Goal: Register for event/course

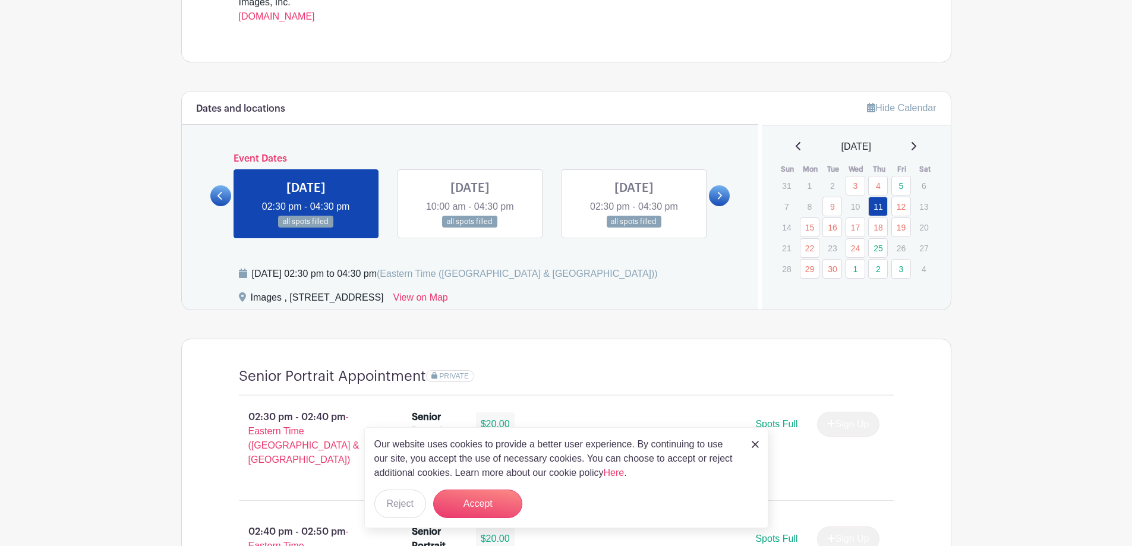
click at [917, 148] on icon at bounding box center [914, 146] width 6 height 10
click at [470, 505] on button "Accept" at bounding box center [477, 504] width 89 height 29
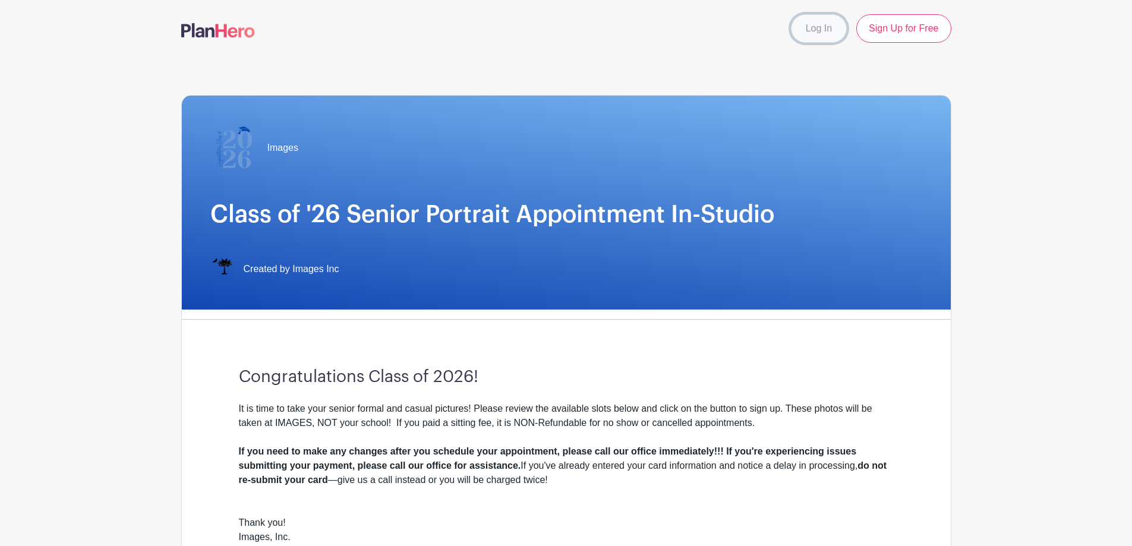
click at [832, 25] on link "Log In" at bounding box center [819, 28] width 56 height 29
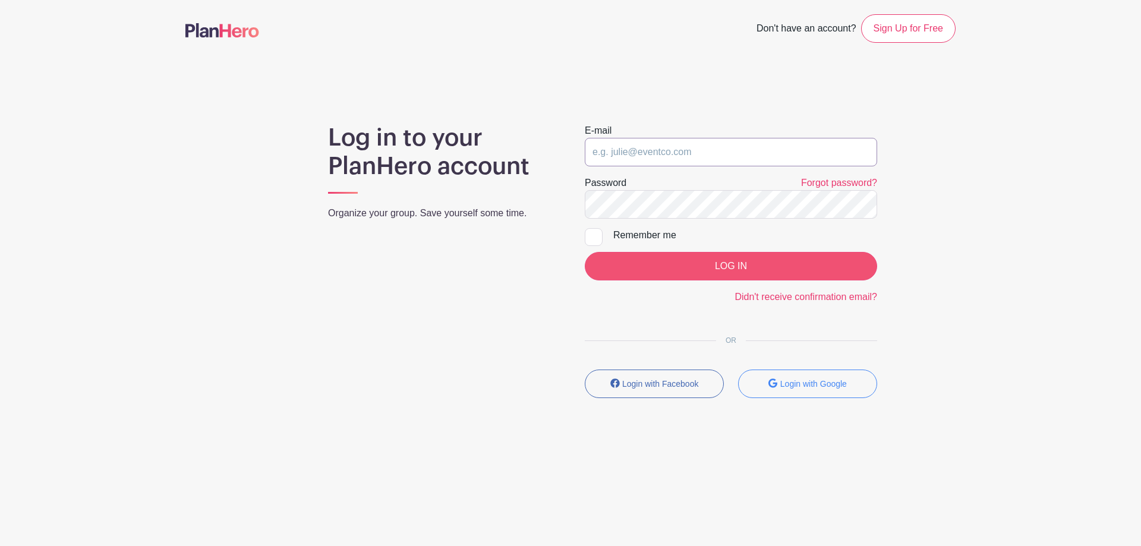
type input "[EMAIL_ADDRESS][DOMAIN_NAME]"
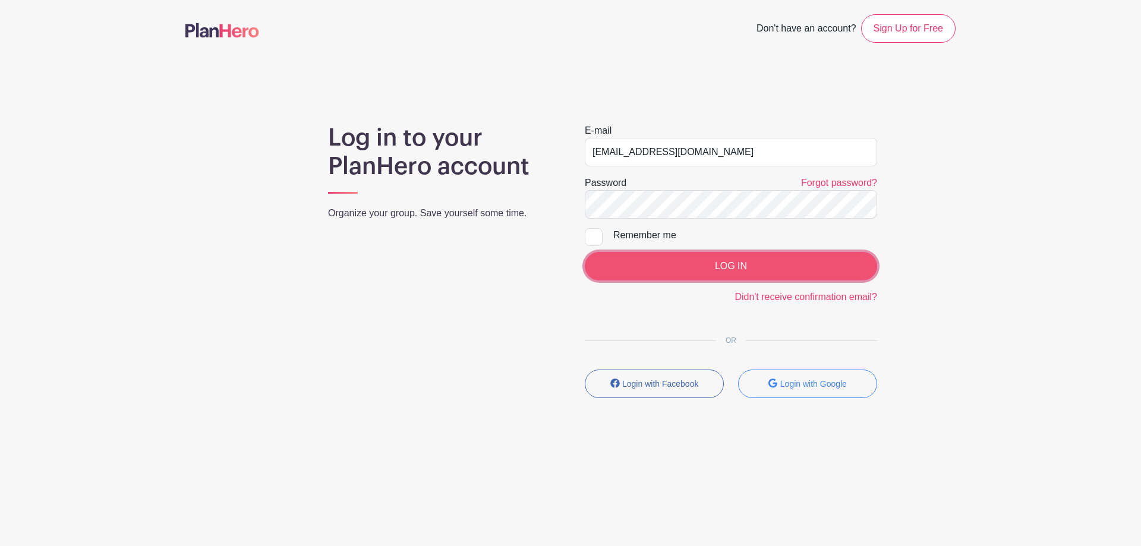
click at [764, 274] on input "LOG IN" at bounding box center [731, 266] width 292 height 29
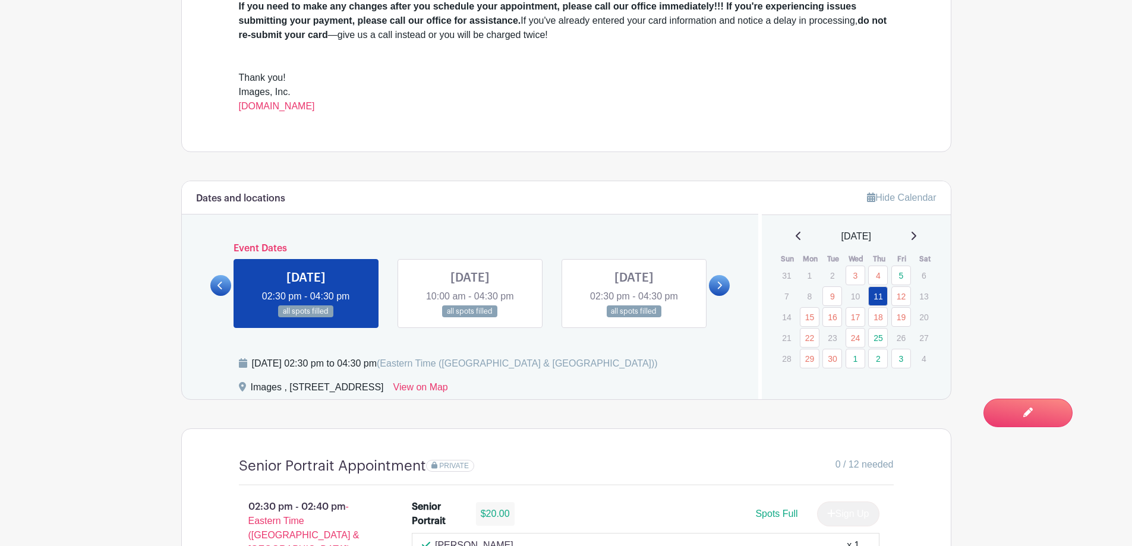
scroll to position [535, 0]
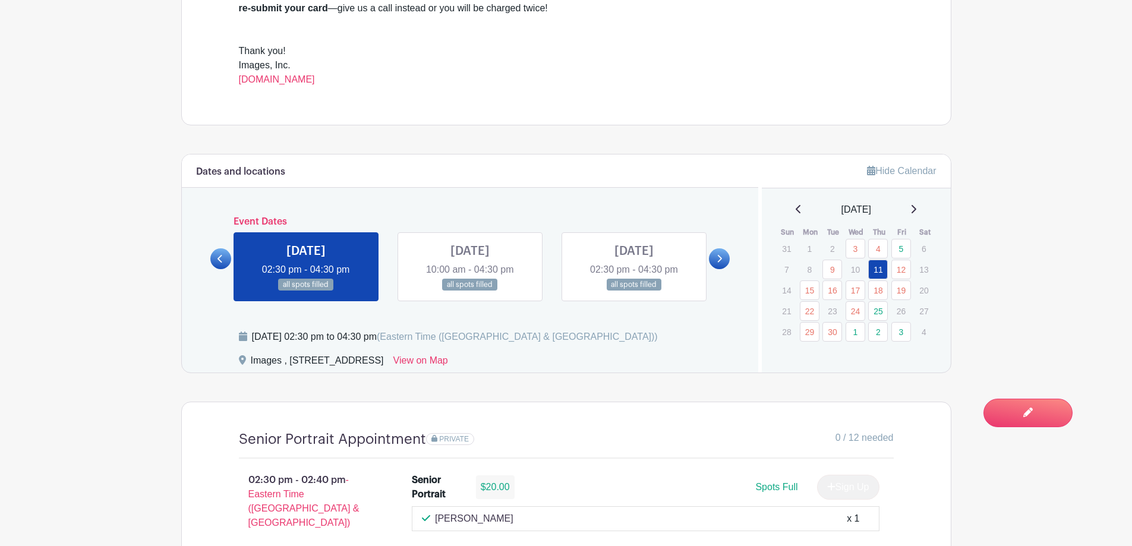
click at [925, 211] on div "September 2025" at bounding box center [856, 210] width 161 height 14
click at [917, 210] on icon at bounding box center [914, 209] width 6 height 10
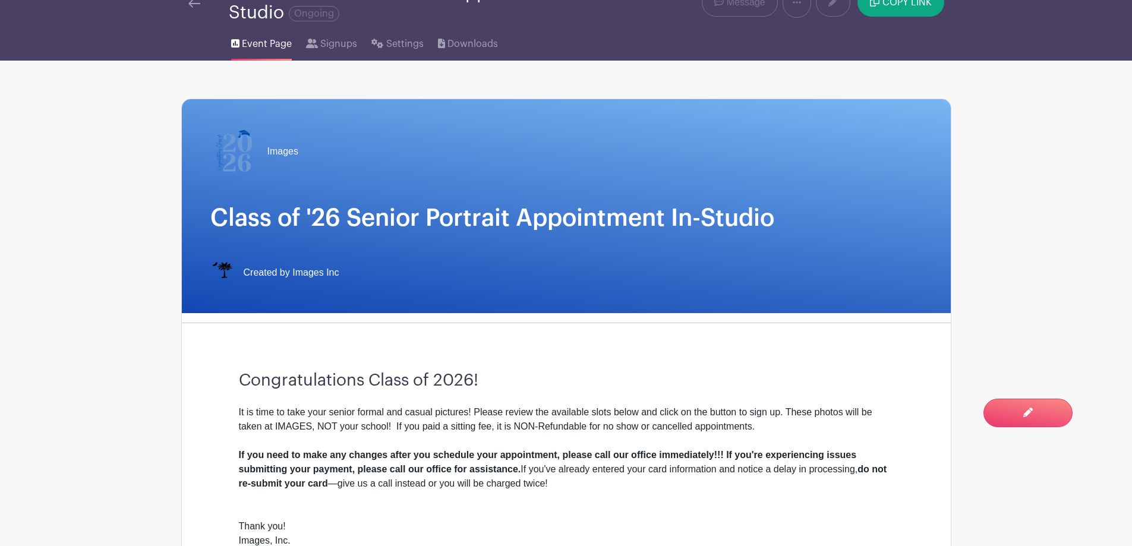
scroll to position [0, 0]
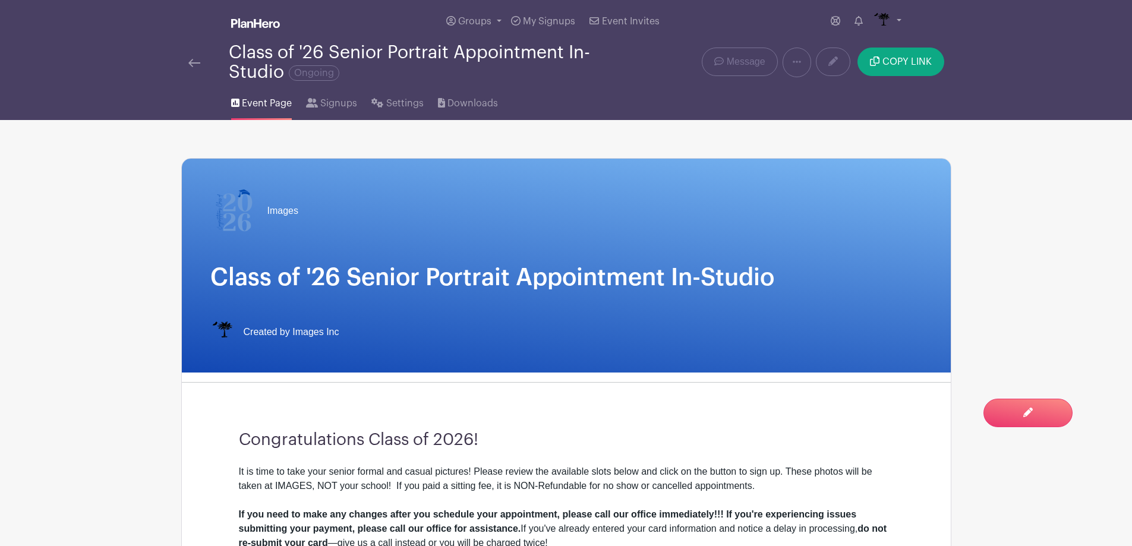
click at [189, 62] on img at bounding box center [194, 63] width 12 height 8
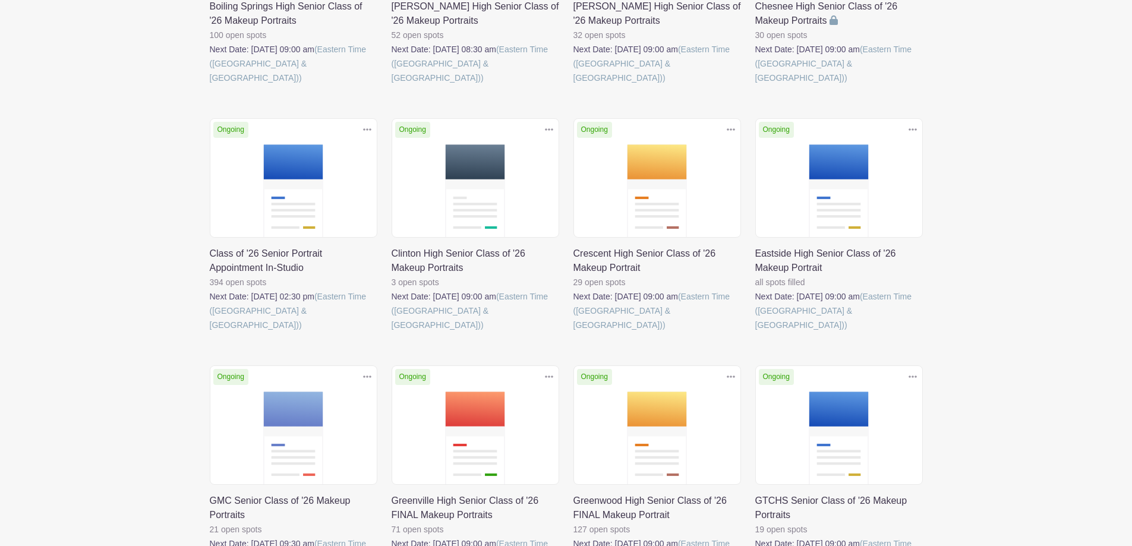
scroll to position [357, 0]
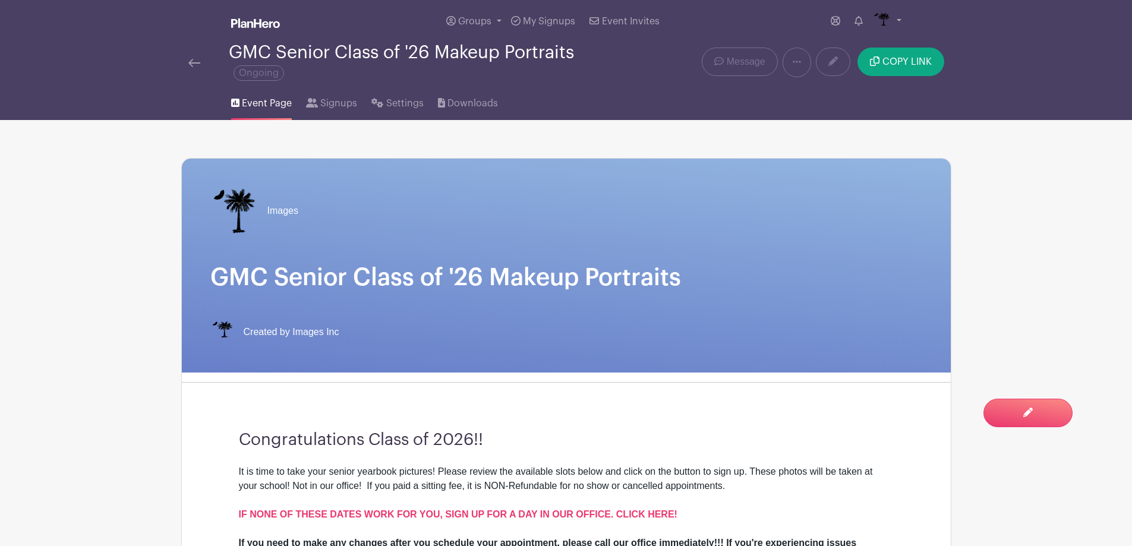
click at [196, 59] on img at bounding box center [194, 63] width 12 height 8
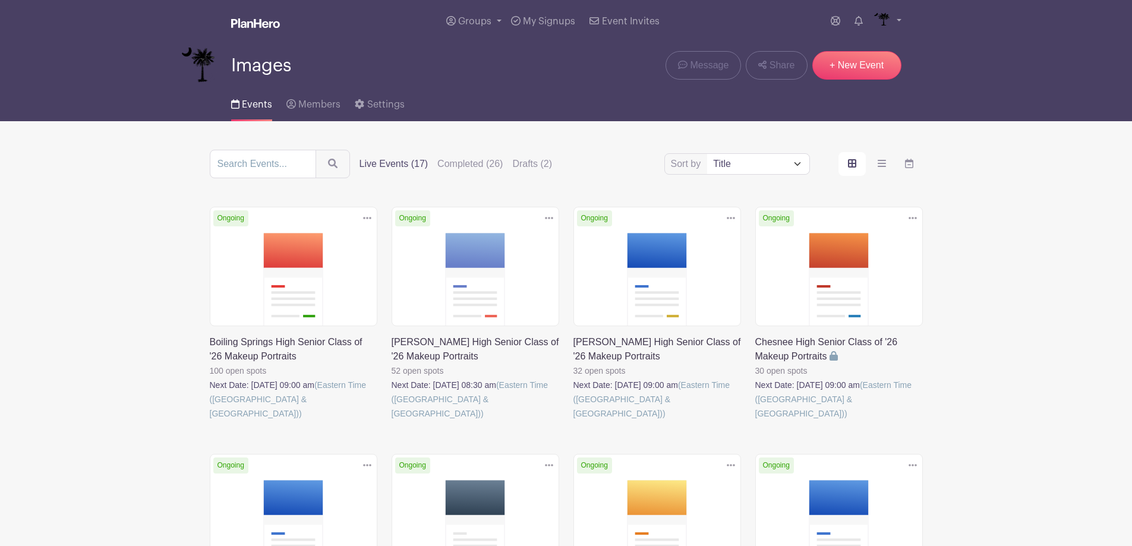
click at [392, 421] on link at bounding box center [392, 421] width 0 height 0
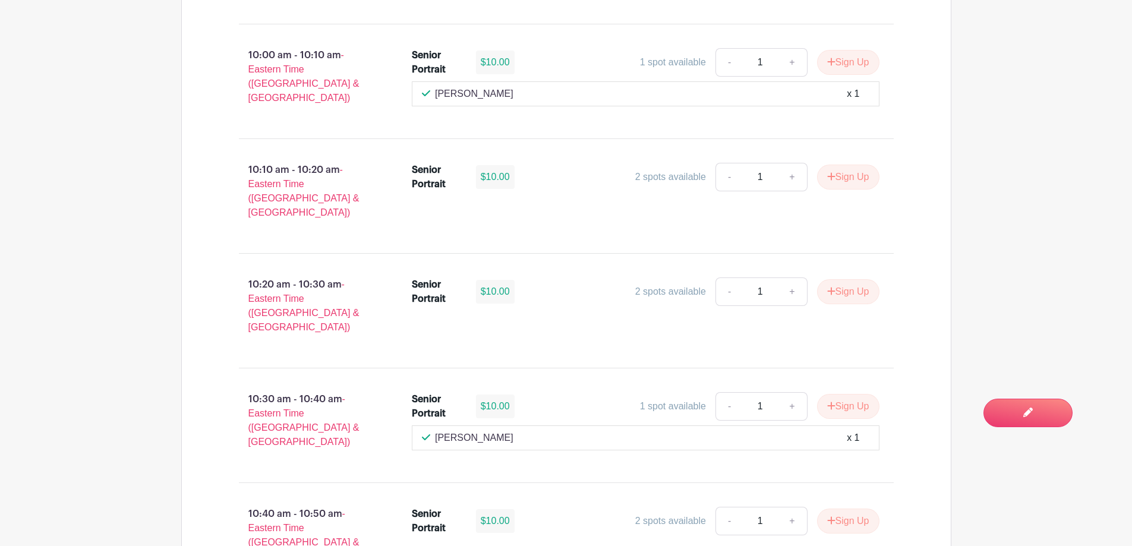
scroll to position [2134, 0]
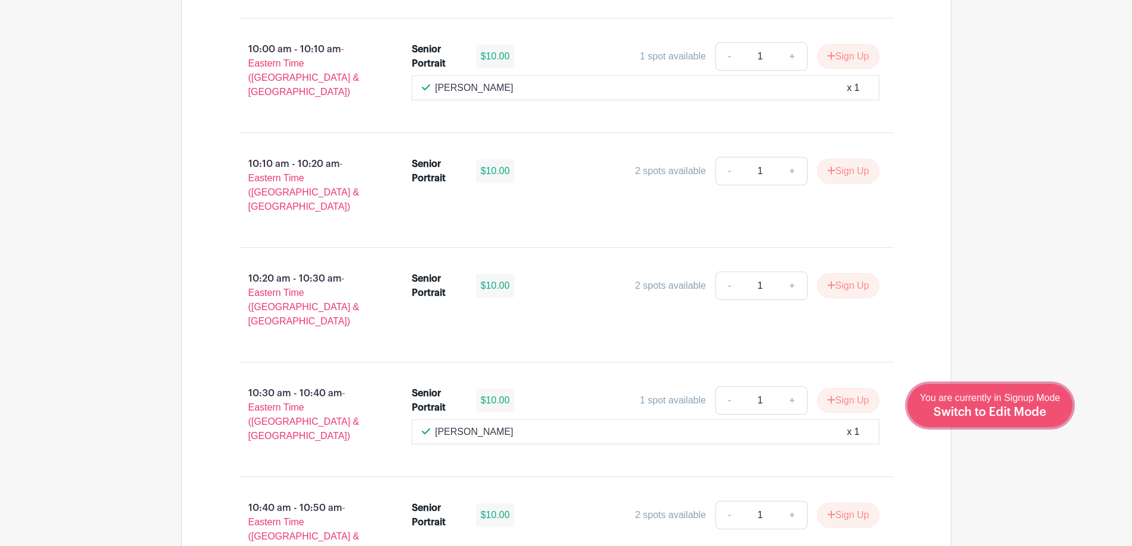
click at [1019, 411] on span "Switch to Edit Mode" at bounding box center [990, 413] width 113 height 12
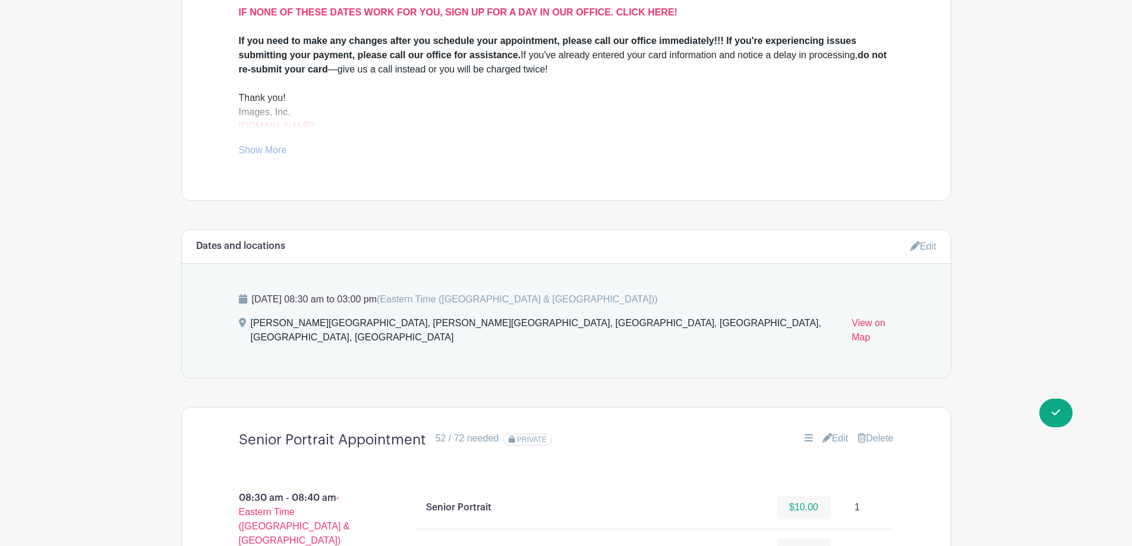
scroll to position [535, 0]
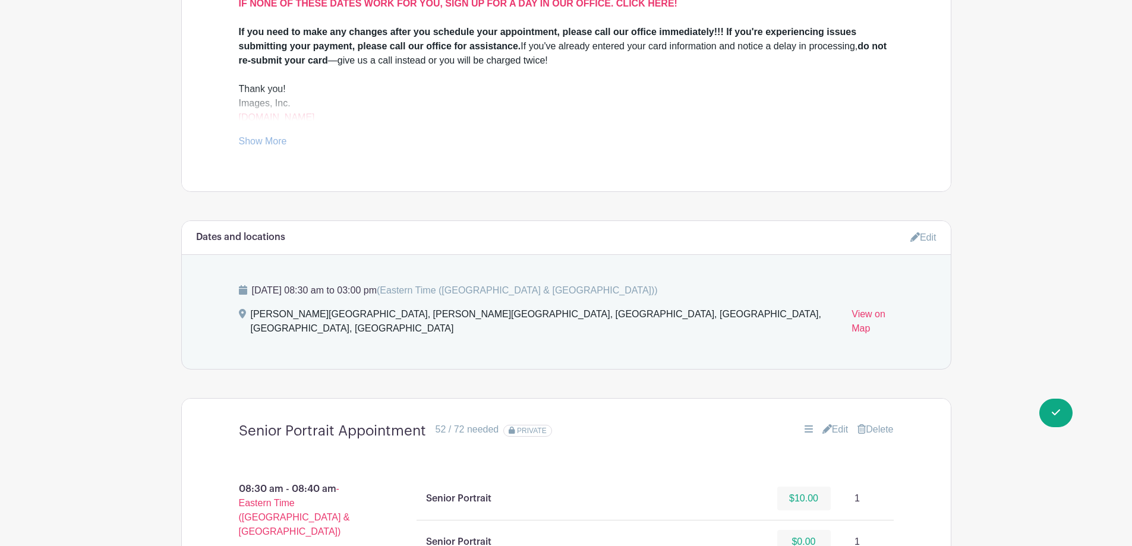
click at [833, 423] on link "Edit" at bounding box center [836, 430] width 26 height 14
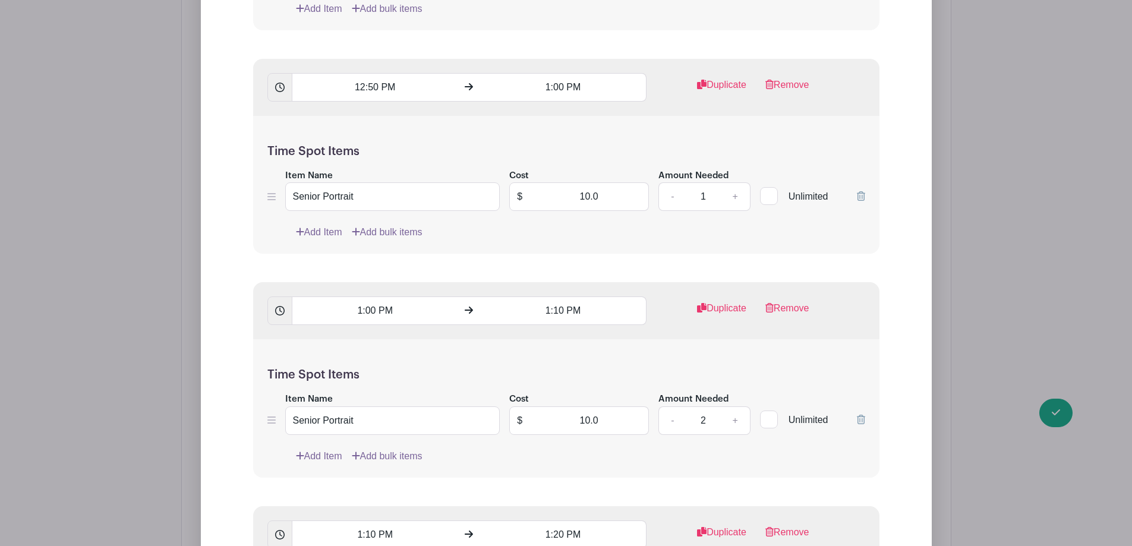
scroll to position [7133, 0]
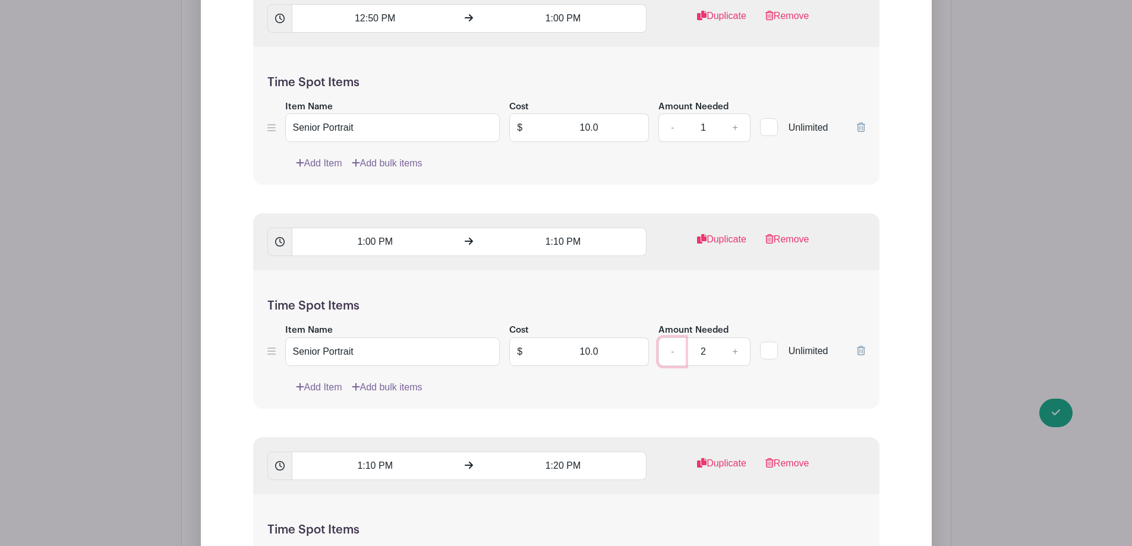
click at [675, 338] on link "-" at bounding box center [672, 352] width 27 height 29
type input "1"
click at [332, 380] on link "Add Item" at bounding box center [319, 387] width 46 height 14
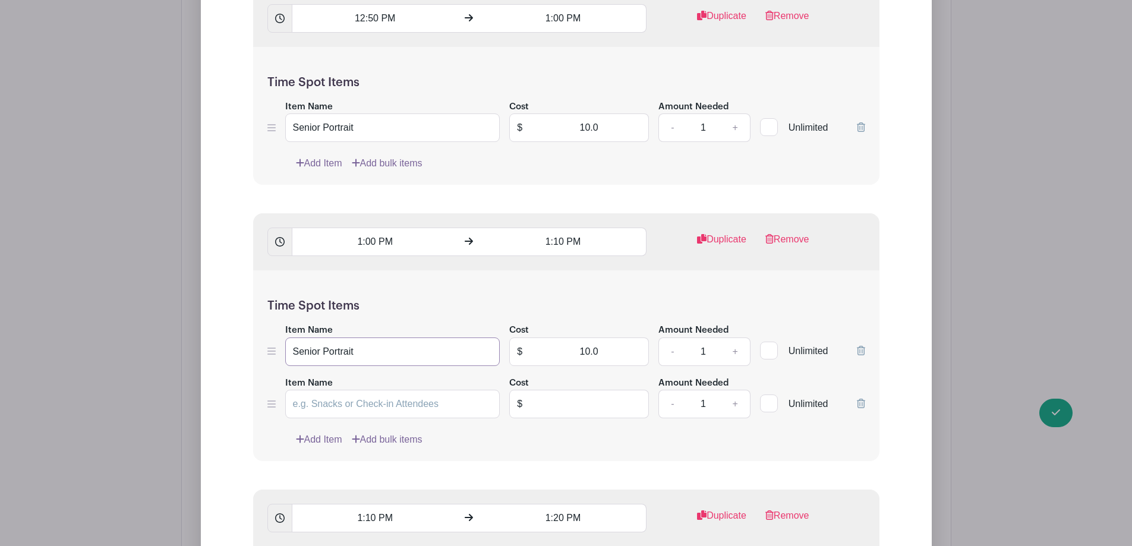
drag, startPoint x: 367, startPoint y: 334, endPoint x: 252, endPoint y: 333, distance: 115.3
paste input "Senior Portrait"
type input "Senior Portrait"
click at [635, 392] on input "text" at bounding box center [589, 404] width 119 height 29
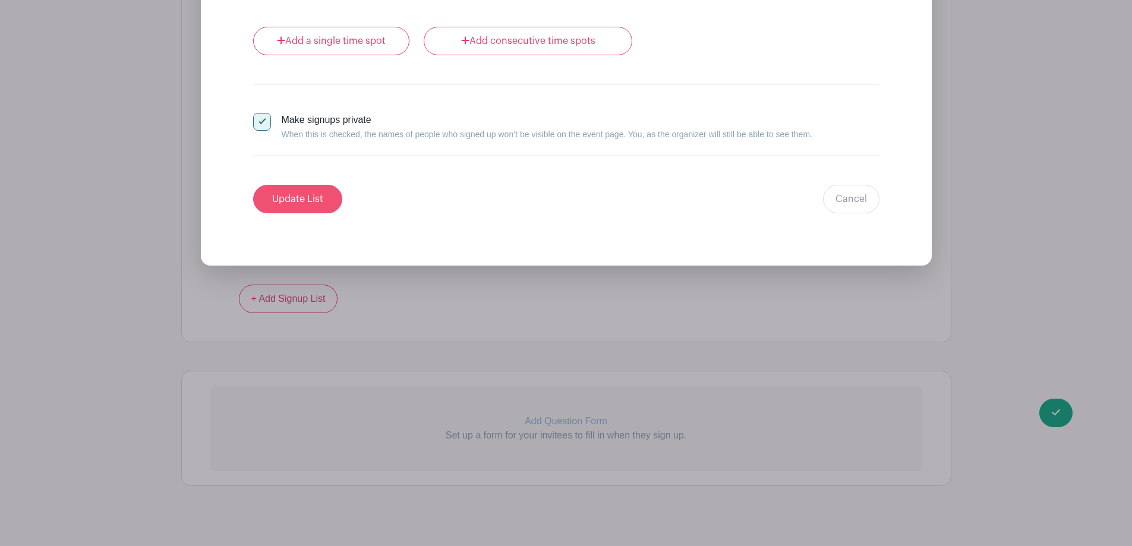
type input "0"
click at [310, 189] on input "Update List" at bounding box center [297, 199] width 89 height 29
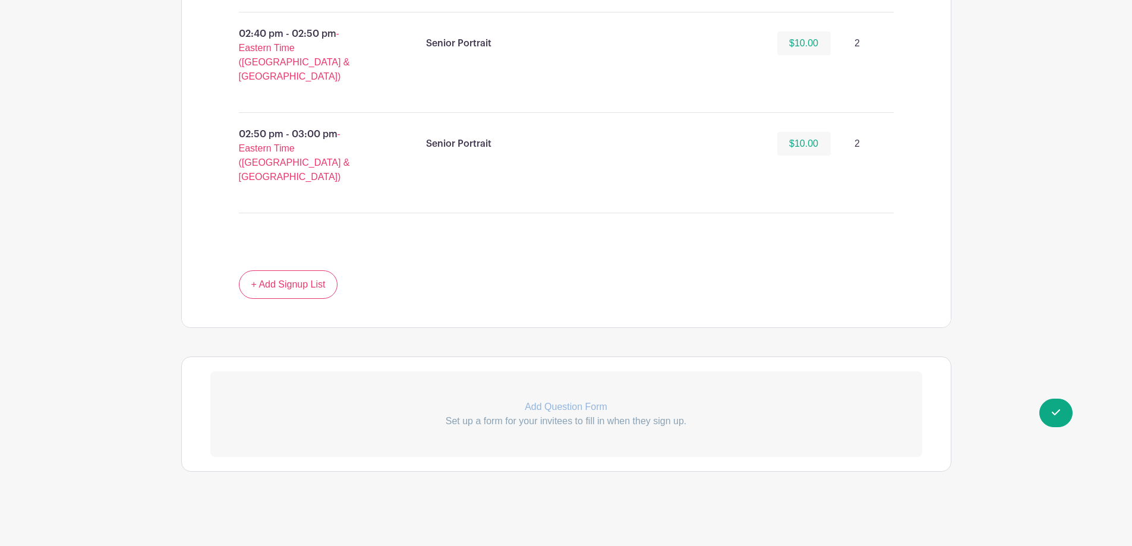
scroll to position [4210, 0]
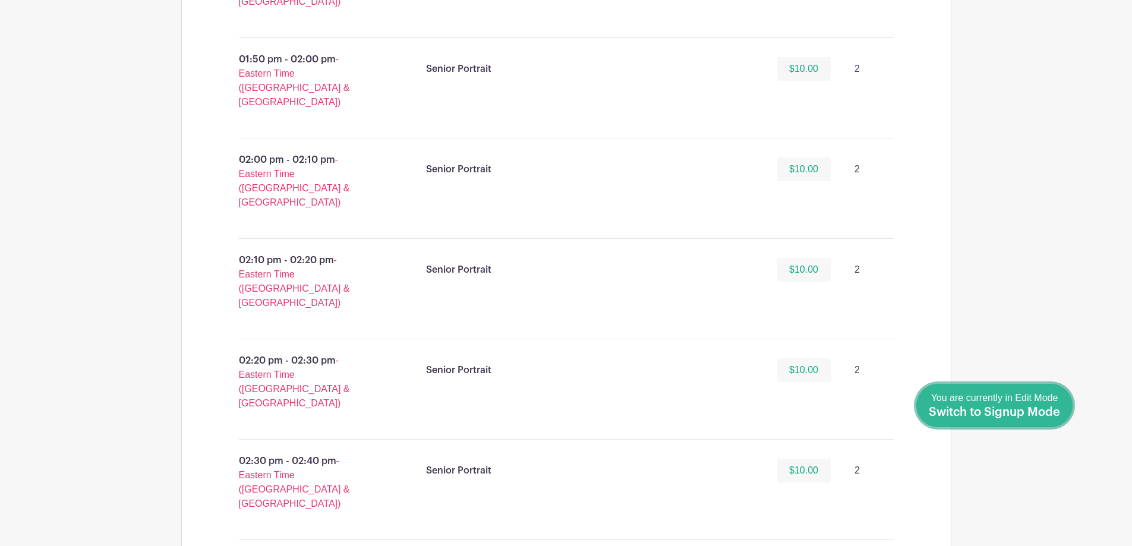
click at [1049, 420] on link "Done Editing You are currently in Edit Mode Switch to Signup Mode" at bounding box center [995, 405] width 156 height 43
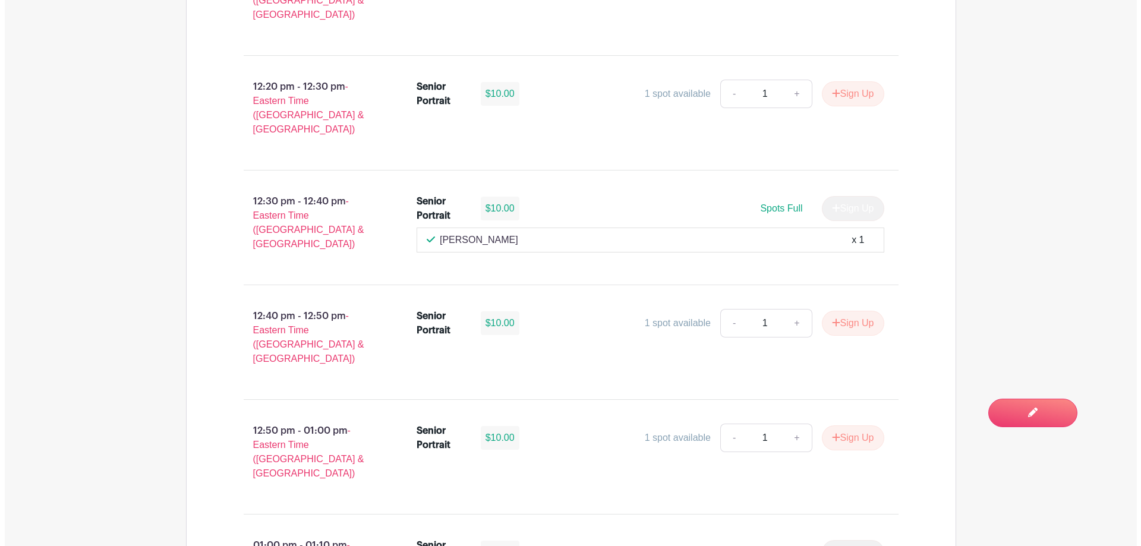
scroll to position [3703, 0]
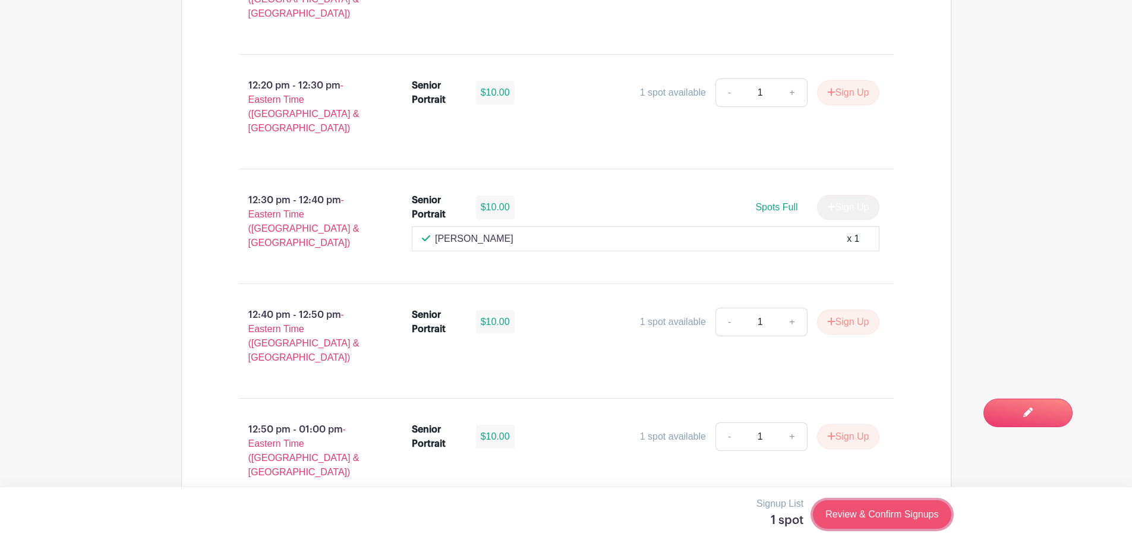
click at [861, 520] on link "Review & Confirm Signups" at bounding box center [882, 515] width 138 height 29
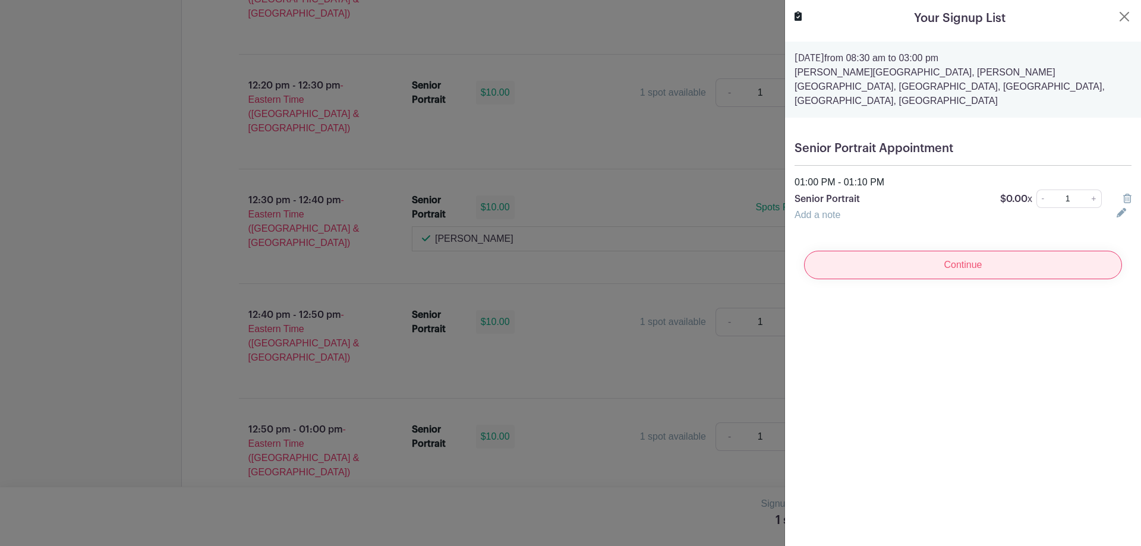
click at [864, 253] on input "Continue" at bounding box center [963, 265] width 318 height 29
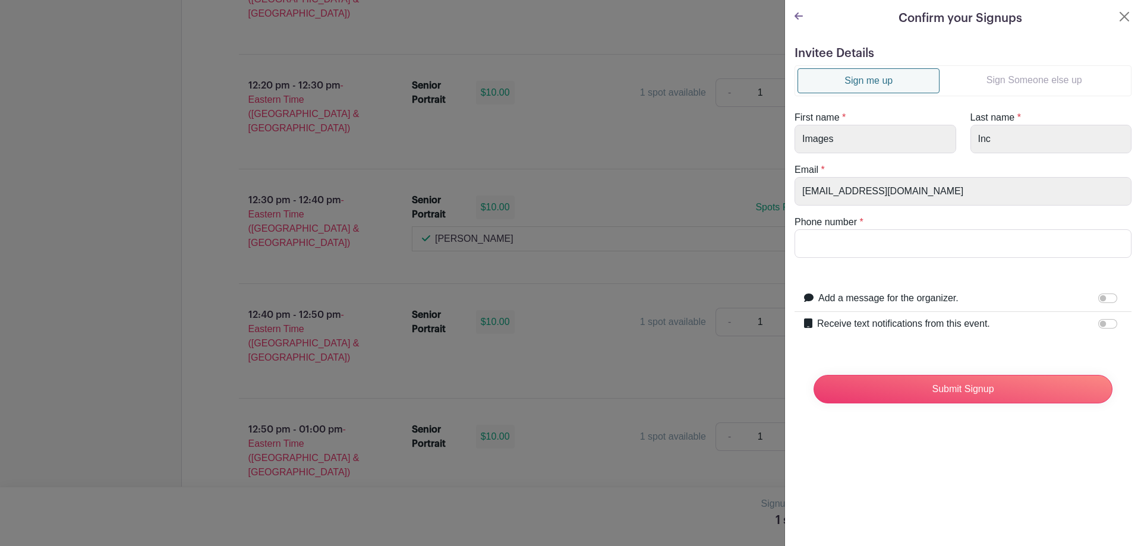
click at [1023, 73] on link "Sign Someone else up" at bounding box center [1034, 80] width 189 height 24
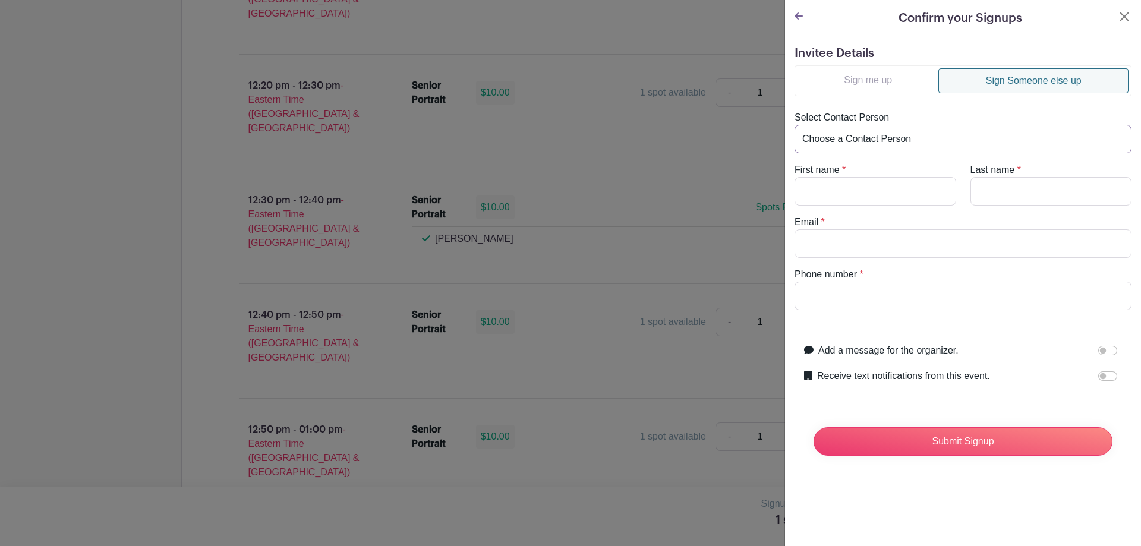
click at [923, 129] on select "Choose a Contact Person Abby Garner (igarner@spartanburg3.org) Amy Allen (doubl…" at bounding box center [963, 139] width 337 height 29
select select "[EMAIL_ADDRESS][DOMAIN_NAME]"
click at [795, 125] on select "Choose a Contact Person Abby Garner (igarner@spartanburg3.org) Amy Allen (doubl…" at bounding box center [963, 139] width 337 height 29
type input "Travionna"
type input "[PERSON_NAME]"
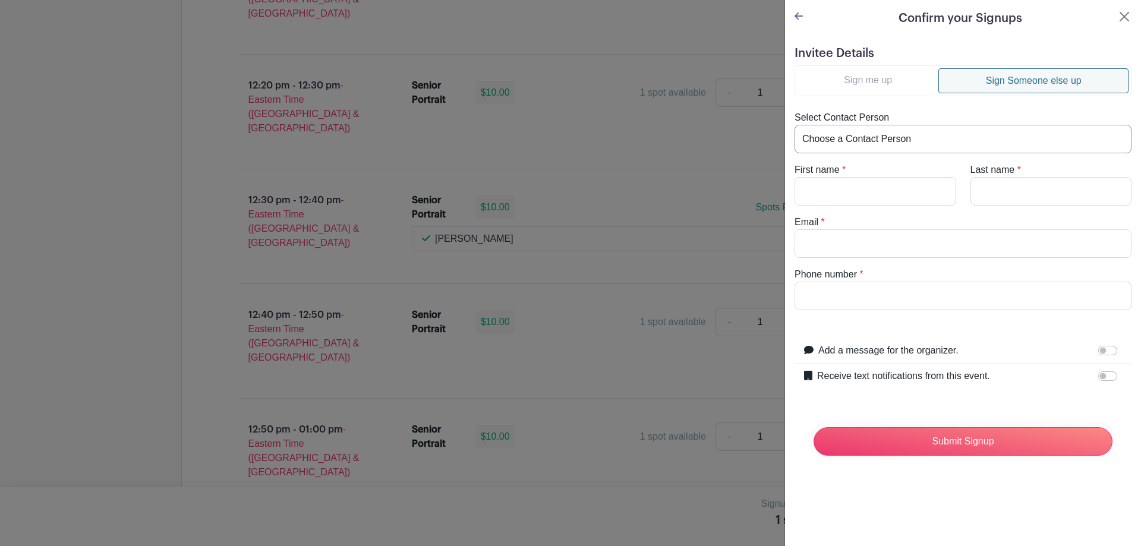
type input "[EMAIL_ADDRESS][DOMAIN_NAME]"
type input "8646494992"
click at [1102, 380] on input "Receive text notifications from this event." at bounding box center [1108, 377] width 19 height 10
checkbox input "true"
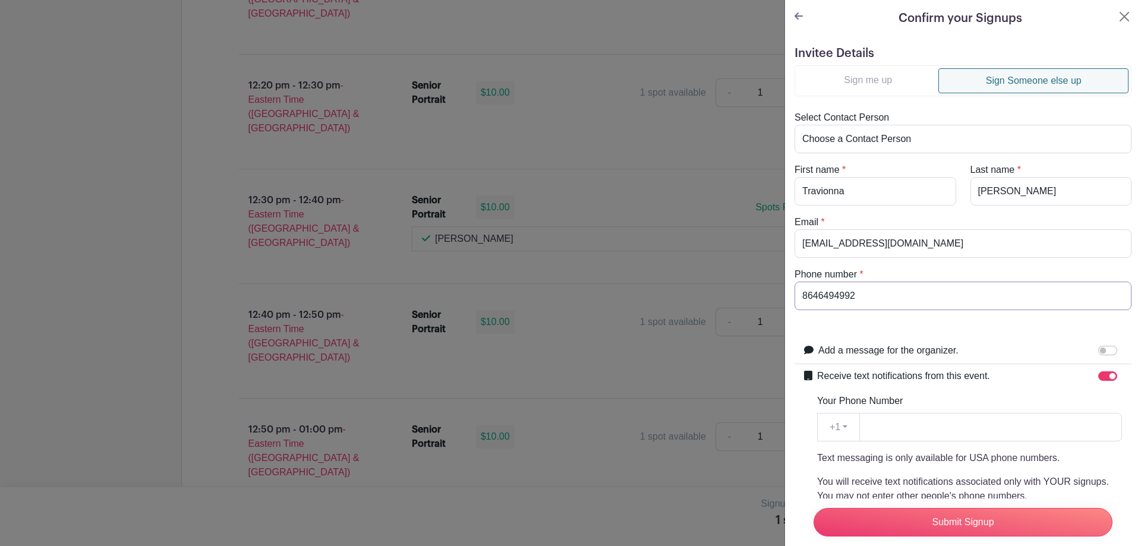
drag, startPoint x: 912, startPoint y: 300, endPoint x: 741, endPoint y: 310, distance: 170.9
paste input "8646494992"
type input "8646494992"
click at [922, 510] on input "Submit Signup" at bounding box center [963, 522] width 299 height 29
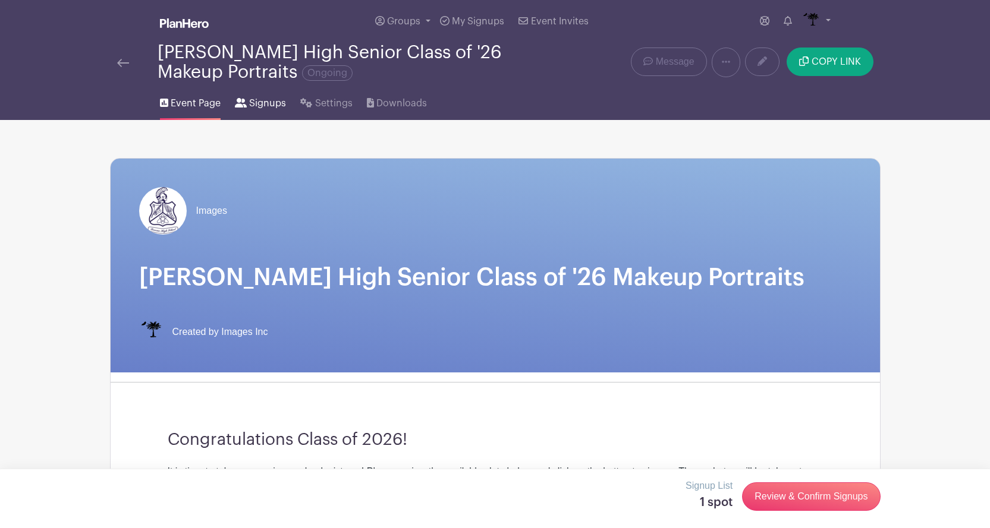
click at [265, 111] on link "Signups" at bounding box center [260, 101] width 51 height 38
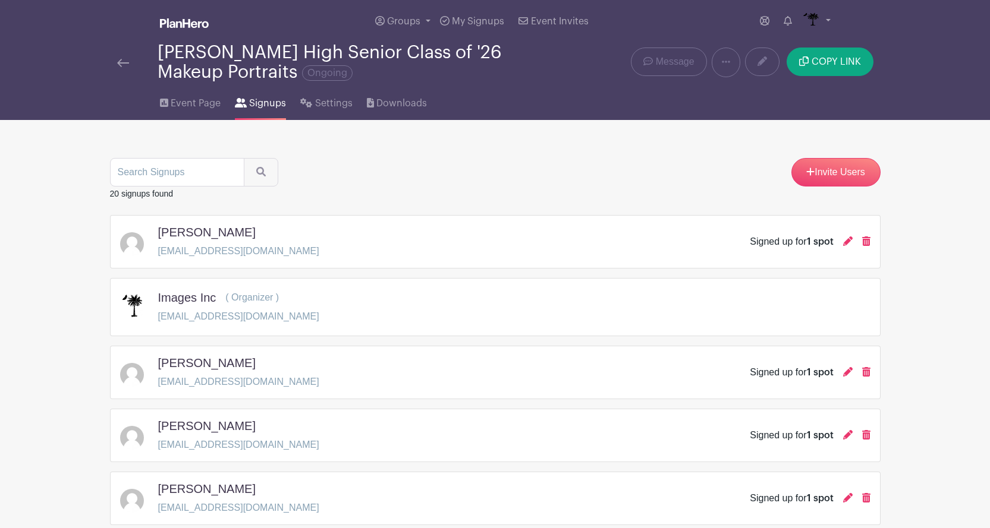
click at [207, 165] on input "search" at bounding box center [177, 172] width 134 height 29
type input "[PERSON_NAME]"
click at [244, 158] on button "submit" at bounding box center [261, 172] width 34 height 29
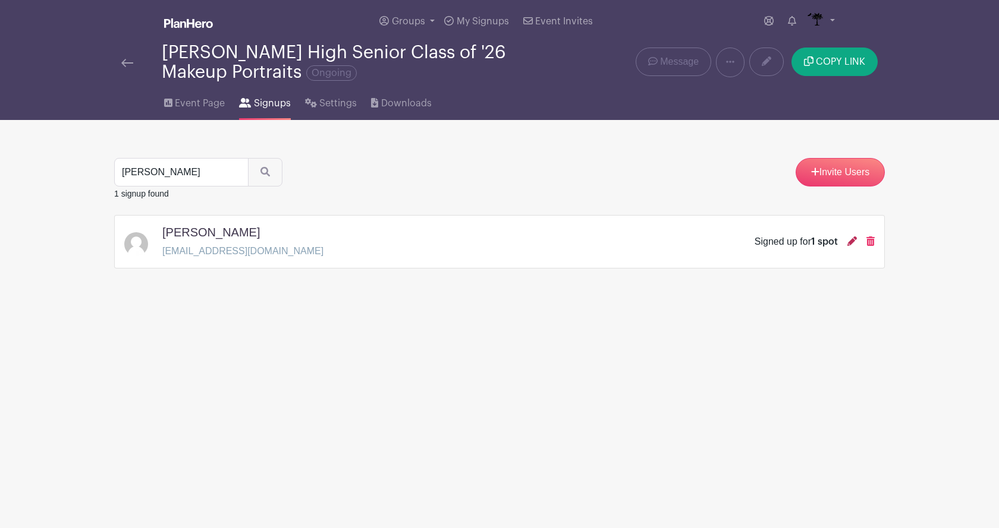
click at [850, 246] on icon at bounding box center [852, 242] width 10 height 10
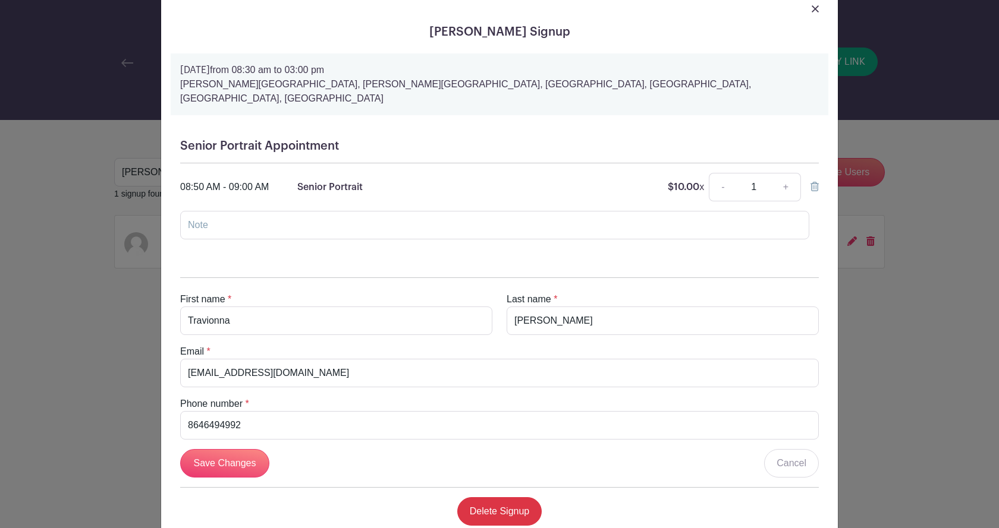
scroll to position [55, 0]
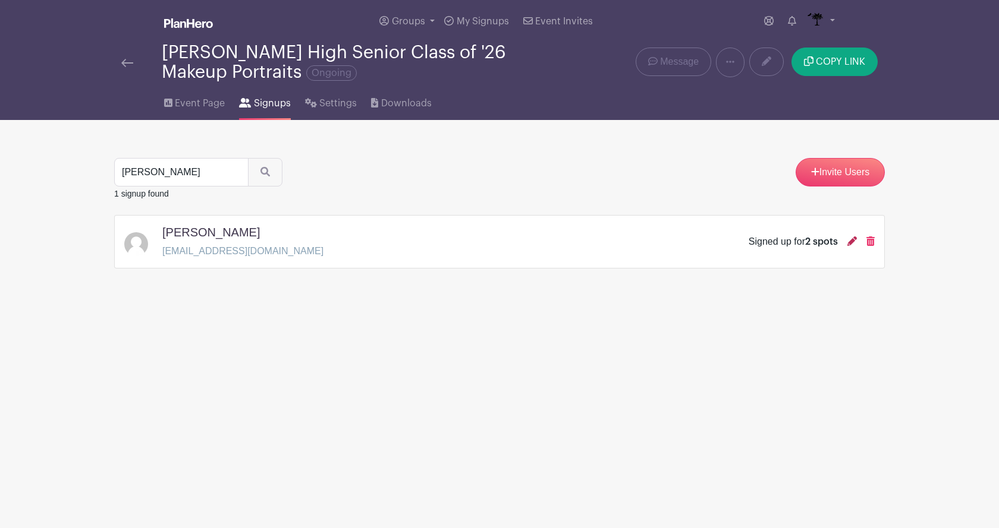
click at [849, 241] on icon at bounding box center [852, 242] width 10 height 10
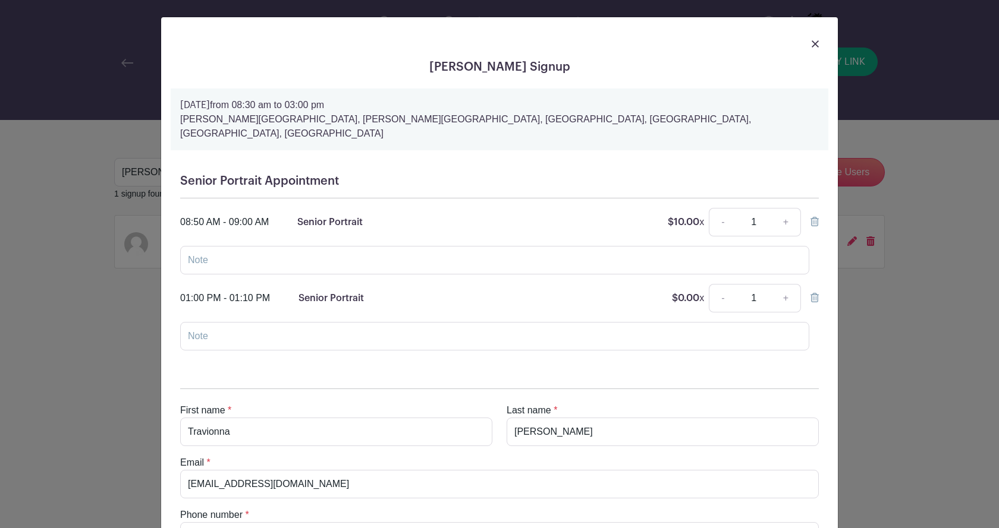
click at [811, 217] on icon at bounding box center [814, 222] width 8 height 10
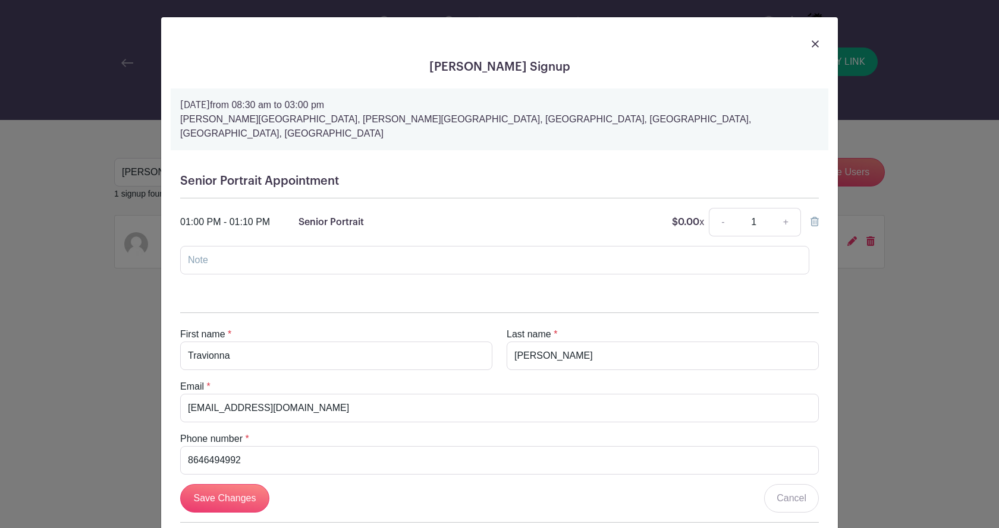
scroll to position [55, 0]
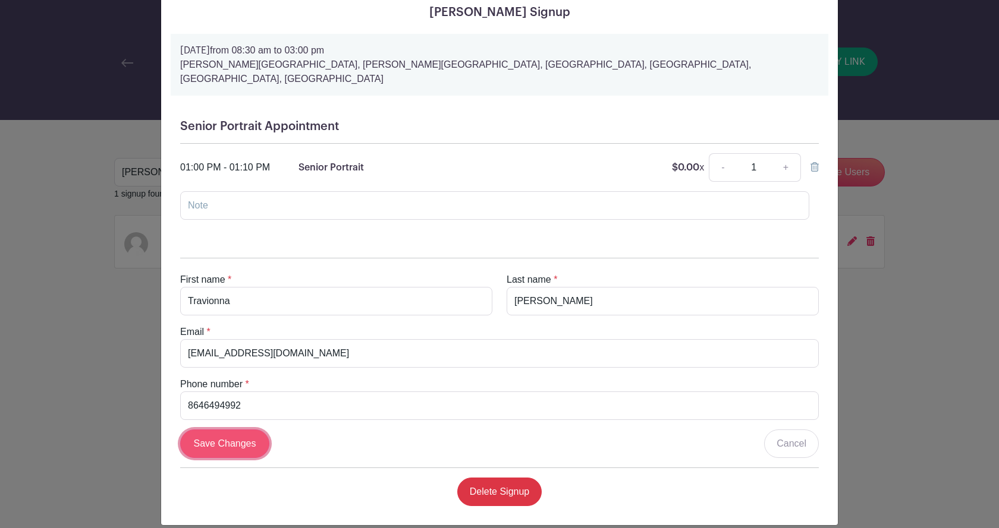
click at [241, 431] on input "Save Changes" at bounding box center [224, 444] width 89 height 29
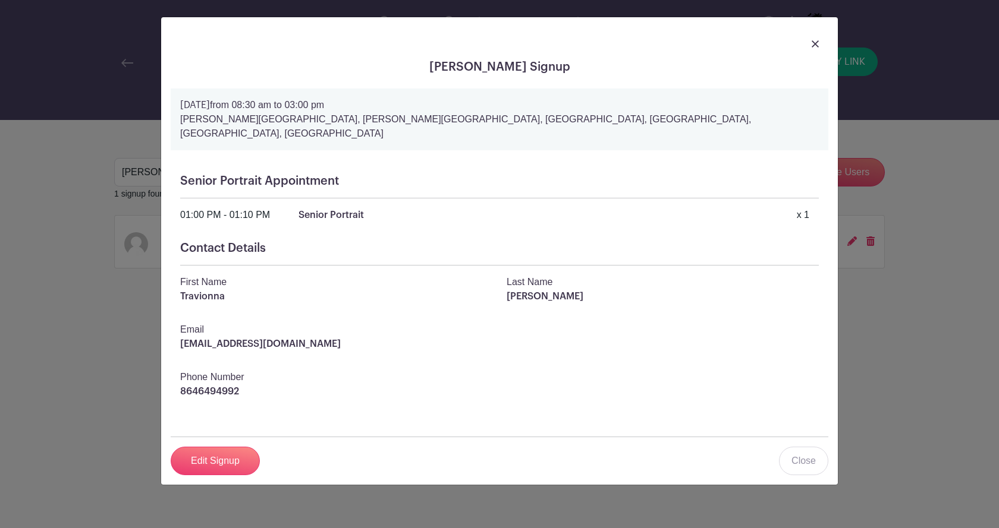
scroll to position [0, 0]
